Goal: Transaction & Acquisition: Purchase product/service

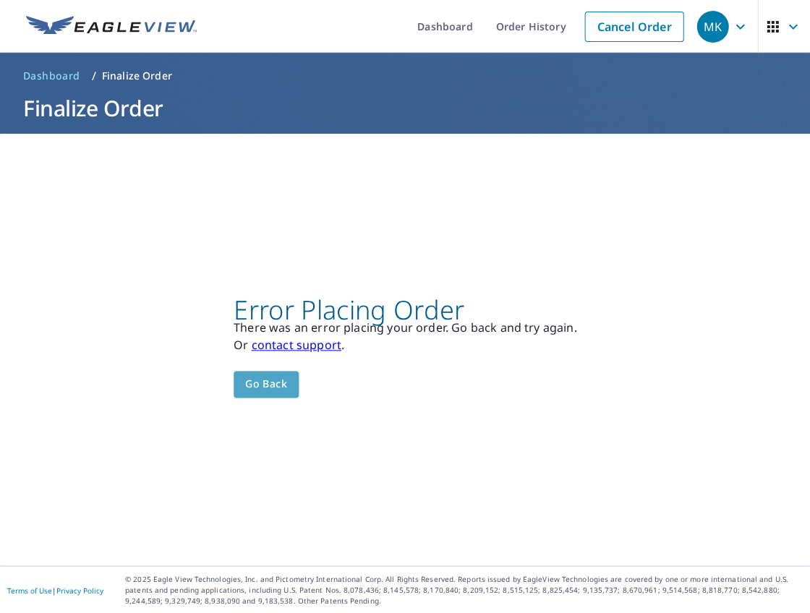
click at [261, 394] on button "Go back" at bounding box center [265, 384] width 65 height 27
click at [278, 385] on span "Go back" at bounding box center [266, 384] width 42 height 18
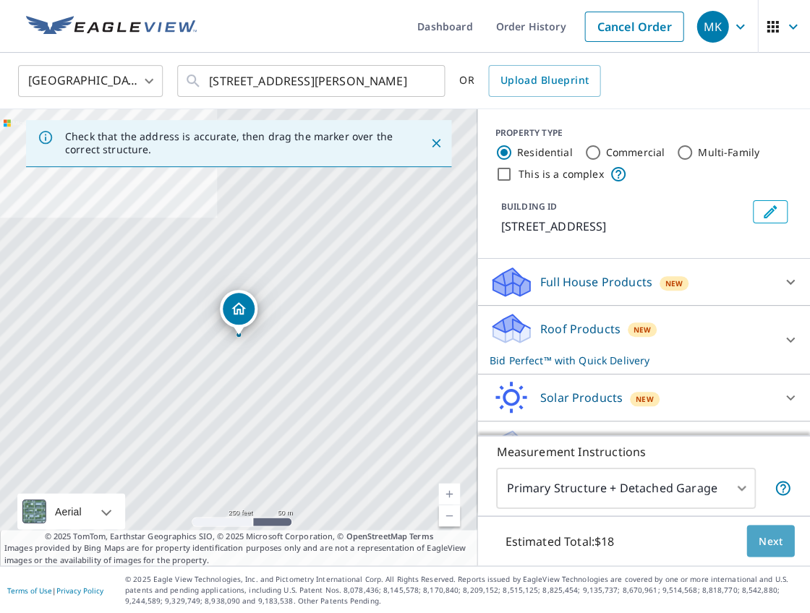
click at [758, 537] on span "Next" at bounding box center [770, 541] width 25 height 18
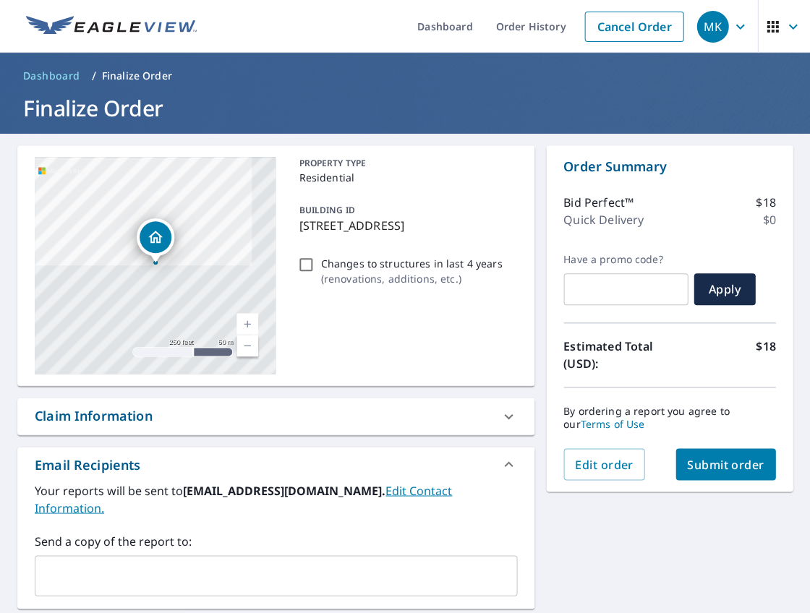
click at [727, 469] on button "Submit order" at bounding box center [725, 464] width 100 height 32
checkbox input "true"
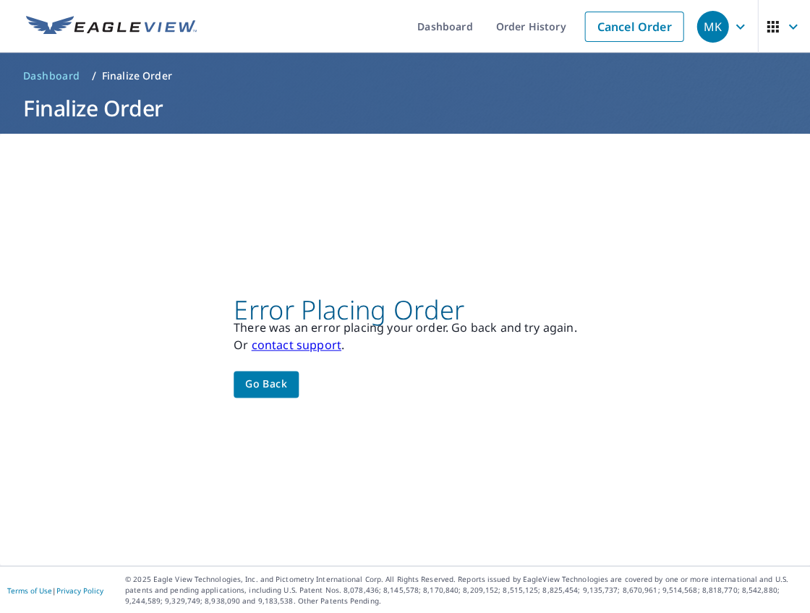
click at [259, 387] on span "Go back" at bounding box center [266, 384] width 42 height 18
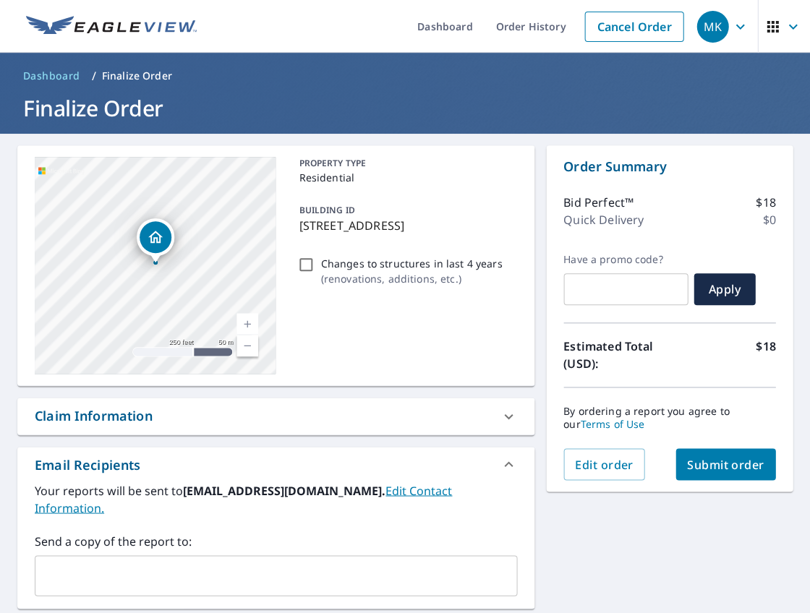
click at [248, 319] on link "Current Level 17, Zoom In" at bounding box center [247, 324] width 22 height 22
click at [249, 327] on link "Current Level 18, Zoom In" at bounding box center [247, 324] width 22 height 22
click at [249, 327] on link "Current Level 19, Zoom In" at bounding box center [247, 324] width 22 height 22
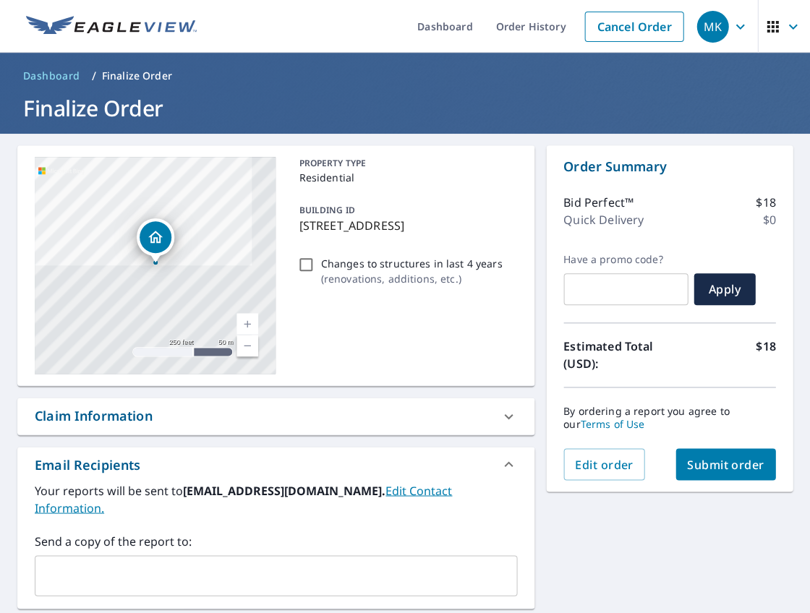
click at [703, 458] on span "Submit order" at bounding box center [725, 464] width 77 height 16
checkbox input "true"
